Goal: Use online tool/utility: Utilize a website feature to perform a specific function

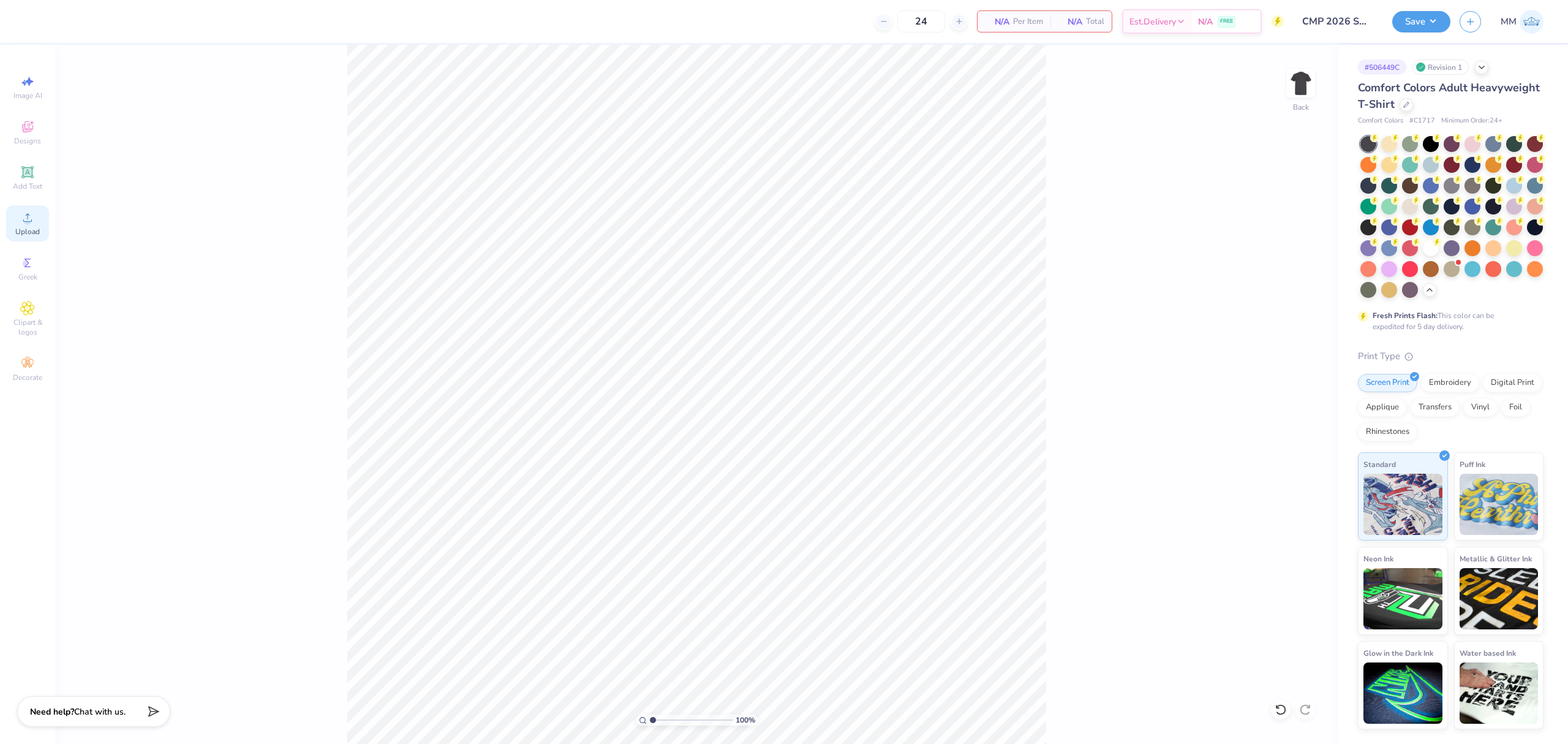
click at [25, 217] on icon at bounding box center [27, 218] width 15 height 15
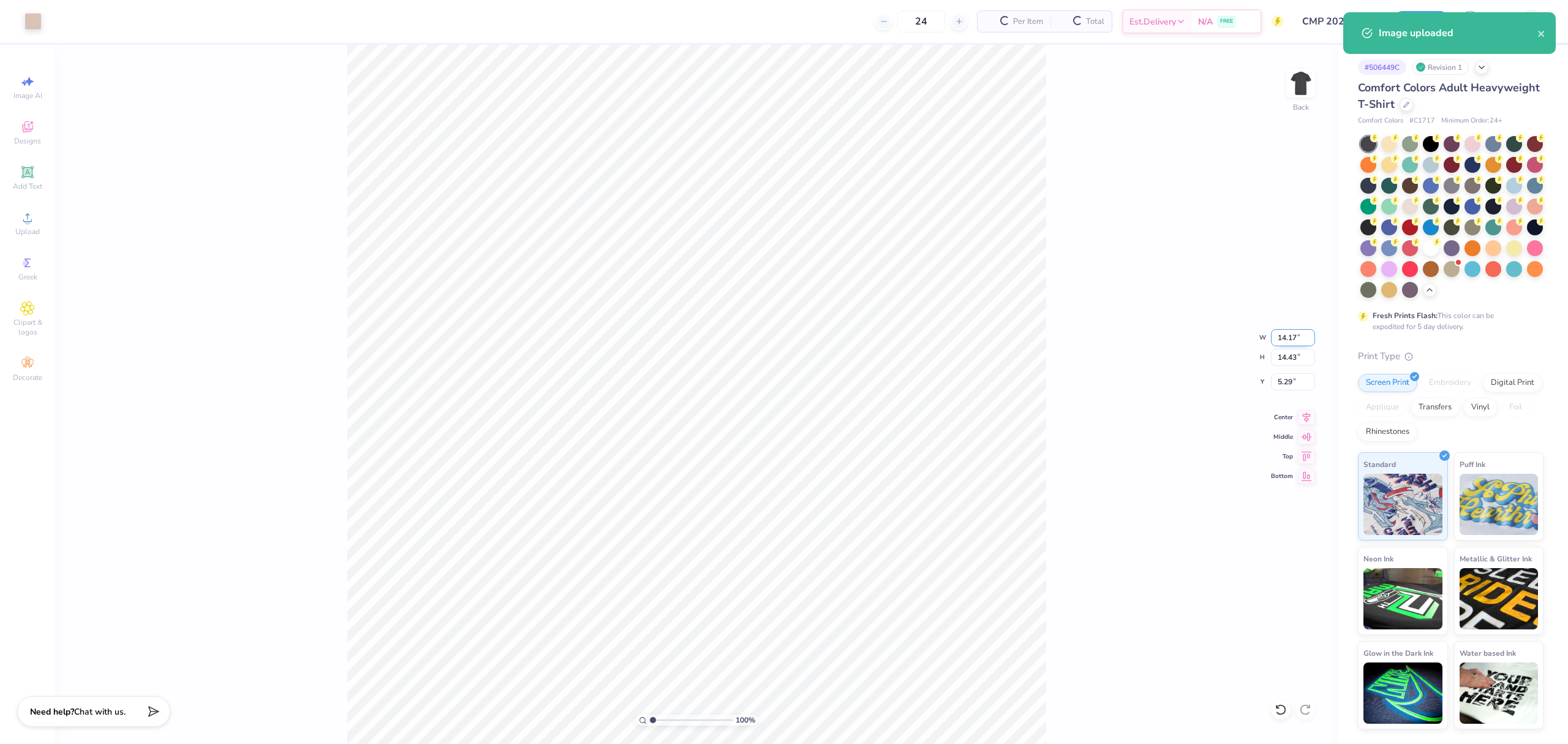
click at [1289, 333] on input "14.17" at bounding box center [1293, 337] width 44 height 17
type input "11.00"
type input "11.20"
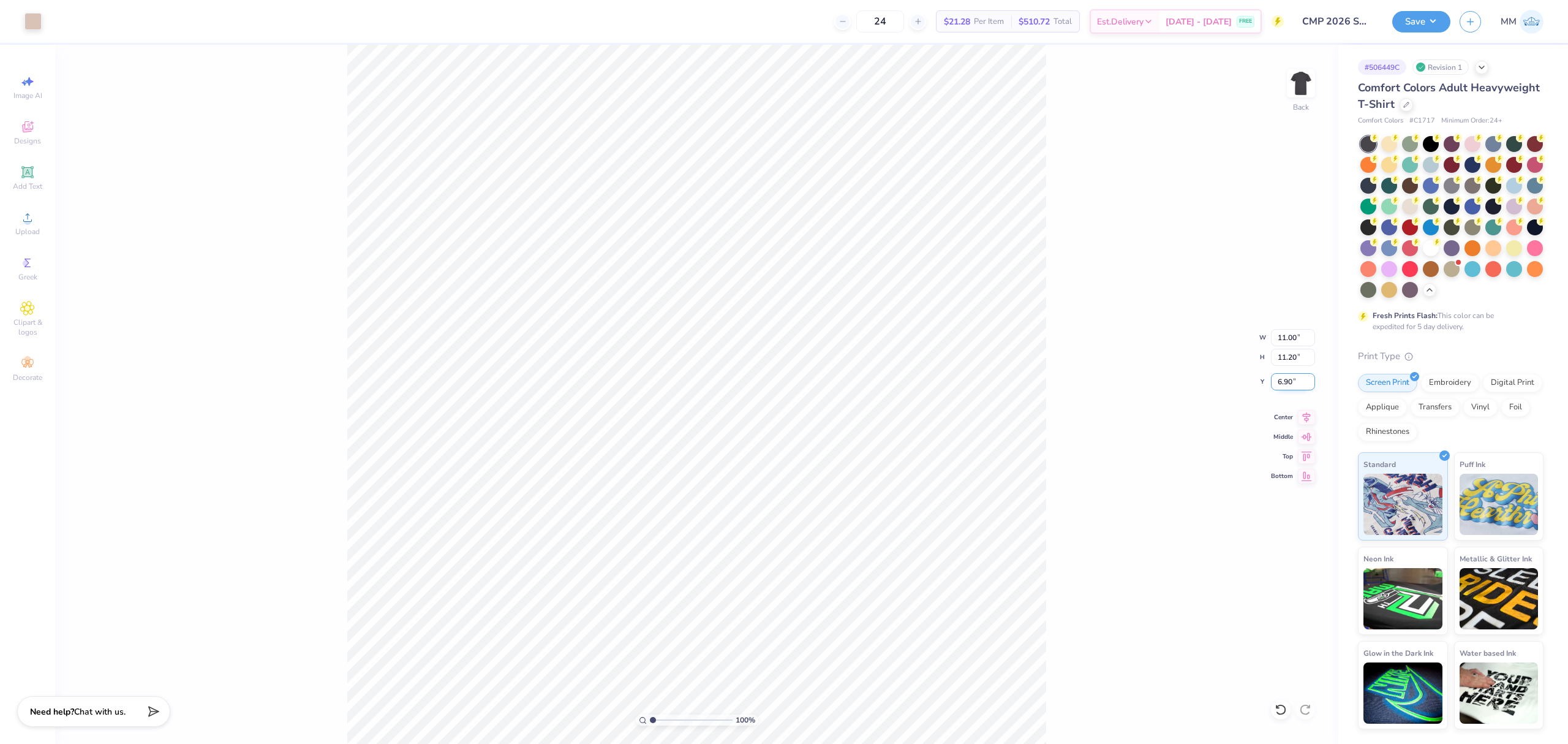
click at [1292, 375] on input "6.90" at bounding box center [1293, 381] width 44 height 17
click at [1284, 381] on input "3.00" at bounding box center [1293, 381] width 44 height 17
type input "2.00"
click at [1281, 329] on input "11.00" at bounding box center [1293, 337] width 44 height 17
type input "10.00"
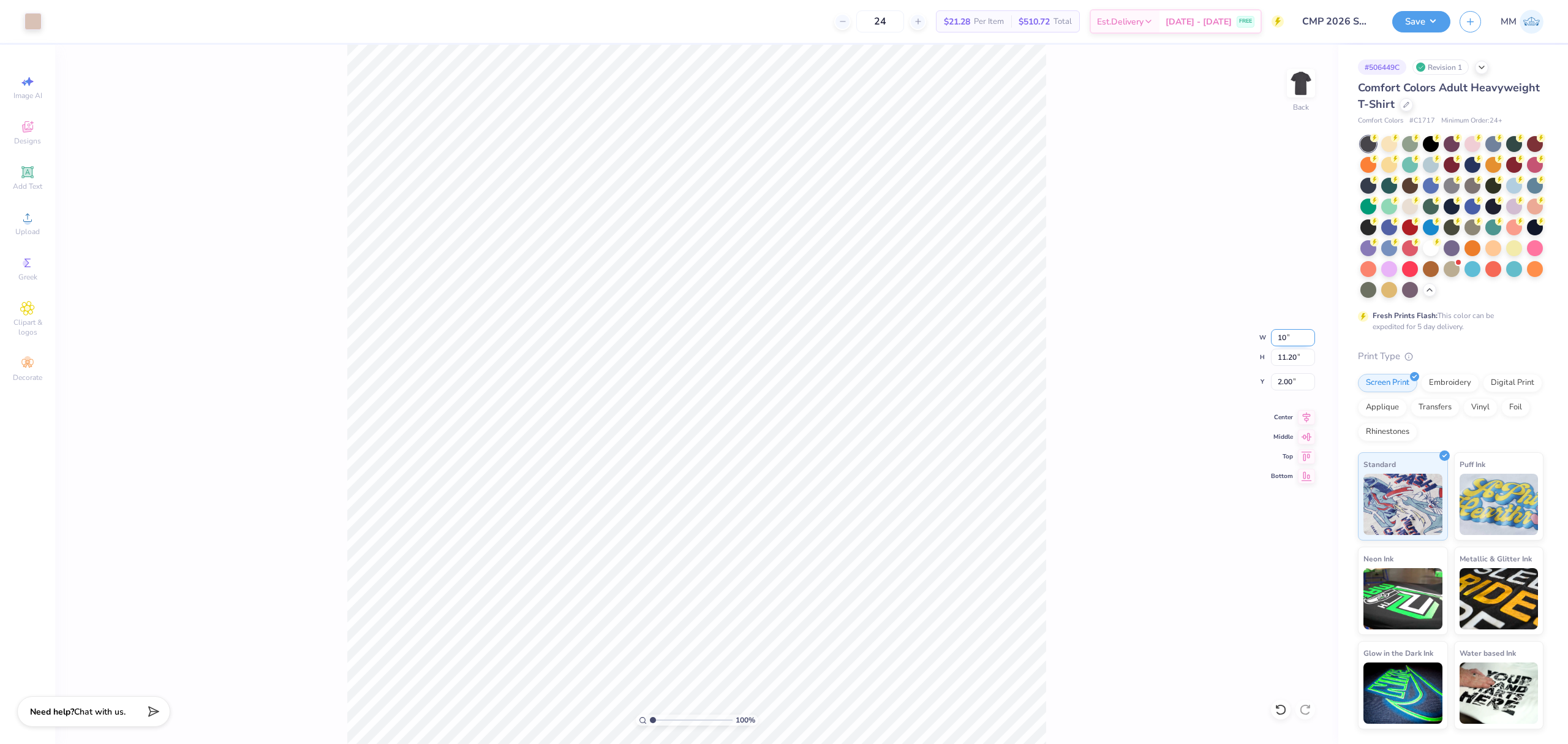
type input "10.18"
click at [1285, 378] on input "2.51" at bounding box center [1293, 381] width 44 height 17
click at [1292, 378] on input "3.00" at bounding box center [1293, 381] width 44 height 17
type input "2.00"
click at [1432, 22] on button "Save" at bounding box center [1422, 19] width 58 height 21
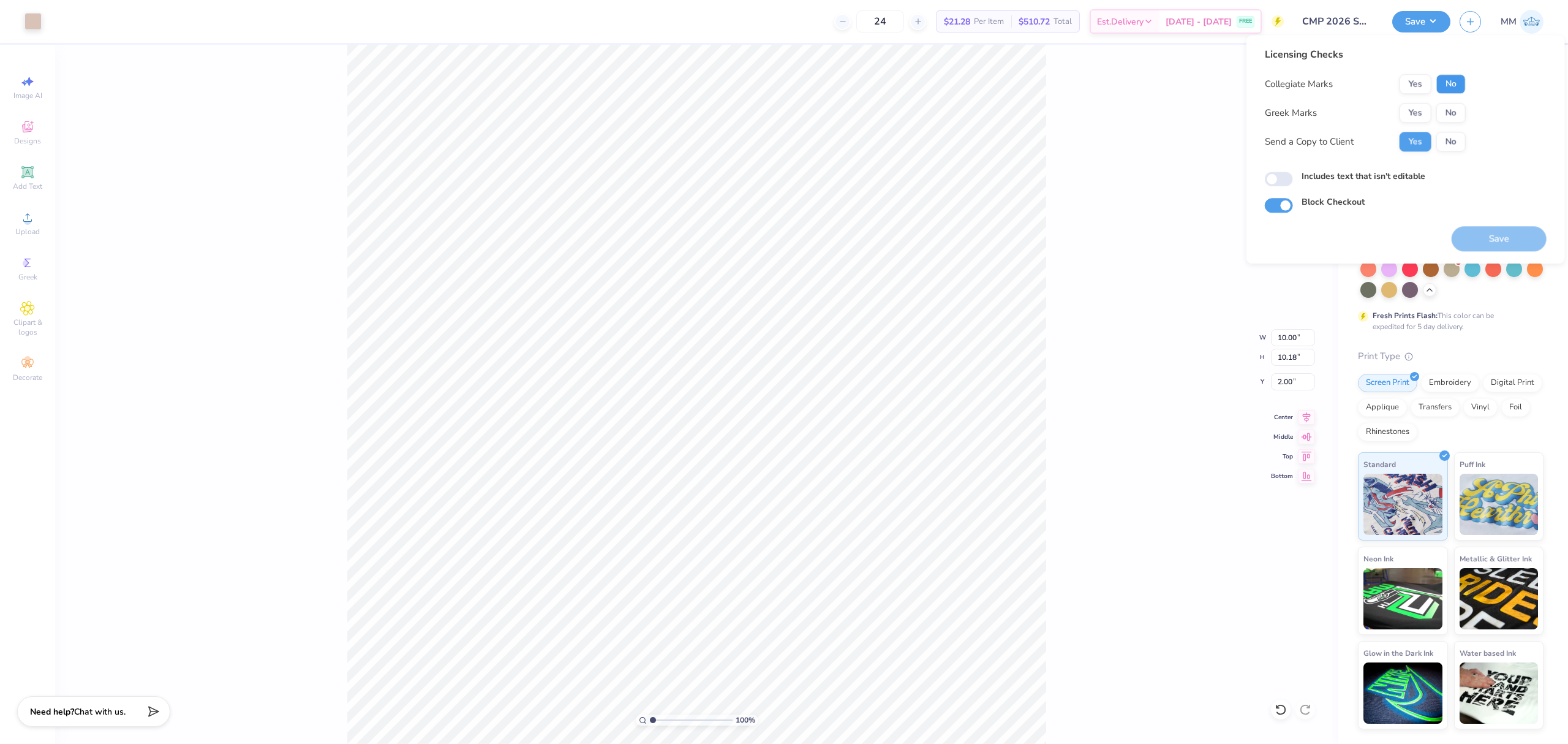
click at [1447, 82] on button "No" at bounding box center [1451, 84] width 29 height 19
click at [1450, 107] on button "No" at bounding box center [1451, 113] width 29 height 19
click at [1417, 177] on label "Includes text that isn't editable" at bounding box center [1363, 176] width 124 height 13
click at [1293, 177] on input "Includes text that isn't editable" at bounding box center [1279, 179] width 28 height 15
checkbox input "true"
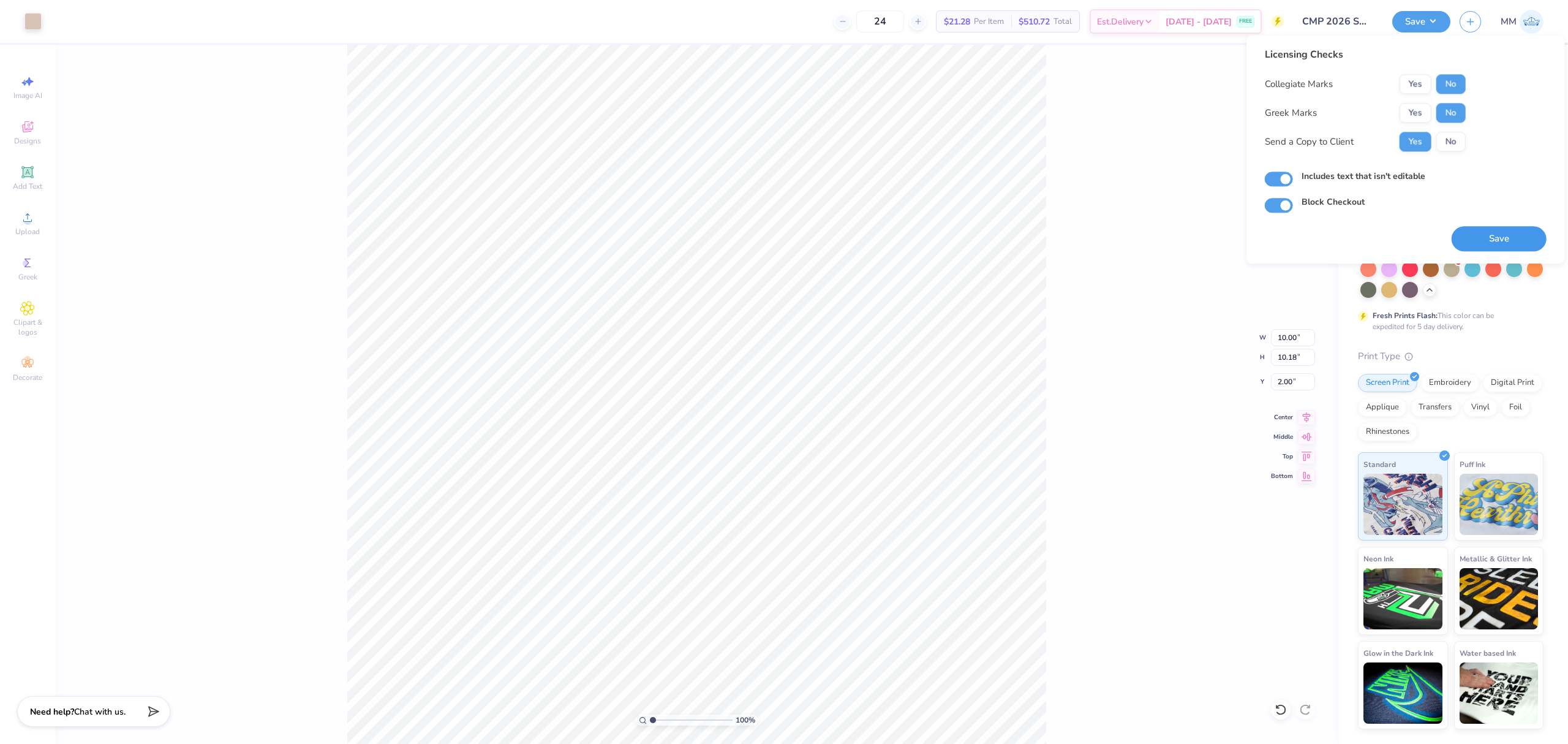
click at [1499, 239] on button "Save" at bounding box center [1499, 238] width 95 height 25
